Goal: Task Accomplishment & Management: Manage account settings

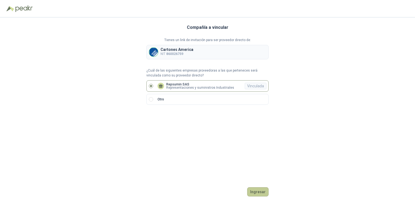
click at [254, 192] on button "Ingresar" at bounding box center [257, 191] width 21 height 9
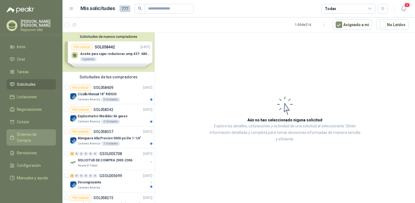
click at [38, 134] on span "Órdenes de Compra" at bounding box center [34, 137] width 34 height 12
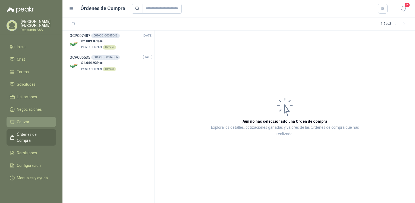
click at [25, 123] on span "Cotizar" at bounding box center [23, 122] width 13 height 6
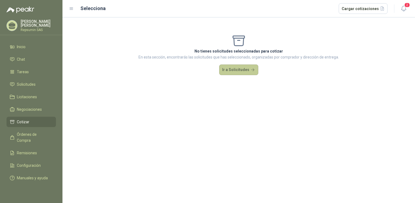
click at [242, 67] on button "Ir a Solicitudes" at bounding box center [238, 69] width 39 height 11
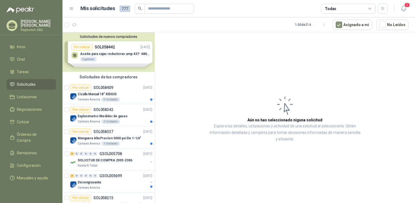
click at [112, 36] on button "Solicitudes de nuevos compradores" at bounding box center [109, 37] width 88 height 4
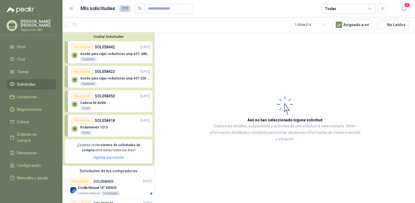
click at [96, 46] on p "SOL058442" at bounding box center [105, 47] width 20 height 6
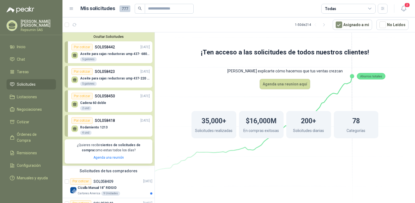
click at [74, 55] on icon at bounding box center [75, 54] width 4 height 2
drag, startPoint x: 74, startPoint y: 55, endPoint x: 87, endPoint y: 59, distance: 13.7
click at [74, 55] on icon at bounding box center [75, 54] width 4 height 2
click at [134, 55] on p "Aceite para cajas reductoras ump 437- 680 5 gal (cuñete de 5 gals)" at bounding box center [115, 54] width 70 height 4
drag, startPoint x: 174, startPoint y: 108, endPoint x: 179, endPoint y: 131, distance: 23.0
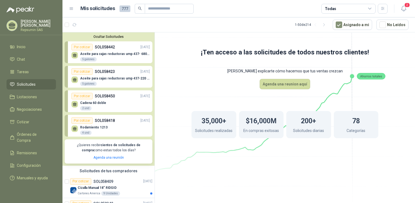
click at [174, 108] on div "35,000+ Solicitudes realizadas $16,000M En compras exitosas 200+ Solicitudes di…" at bounding box center [285, 124] width 230 height 71
click at [180, 164] on icon at bounding box center [285, 92] width 304 height 257
click at [97, 45] on p "SOL058442" at bounding box center [105, 47] width 20 height 6
click at [103, 35] on button "Ocultar Solicitudes" at bounding box center [109, 37] width 88 height 4
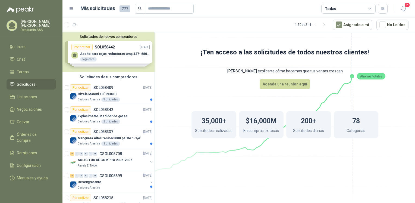
click at [102, 46] on div "Solicitudes de nuevos compradores Por cotizar SOL058442 [DATE] Aceite para caja…" at bounding box center [109, 51] width 92 height 39
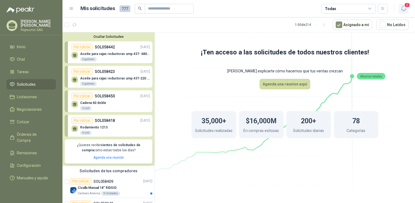
click at [404, 7] on span "2" at bounding box center [407, 4] width 6 height 5
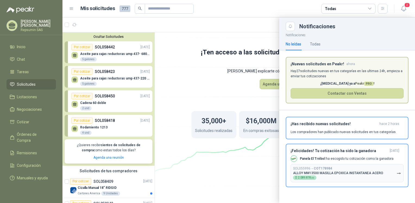
click at [248, 25] on div at bounding box center [239, 109] width 353 height 185
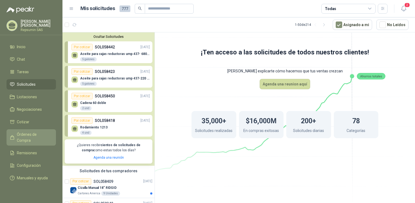
click at [21, 132] on span "Órdenes de Compra" at bounding box center [34, 137] width 34 height 12
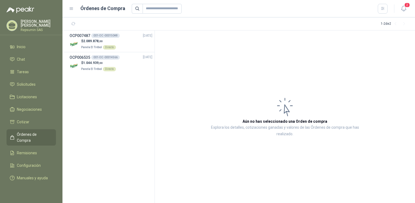
drag, startPoint x: 402, startPoint y: 8, endPoint x: 402, endPoint y: 24, distance: 16.0
click at [403, 8] on icon "button" at bounding box center [404, 8] width 7 height 7
